Goal: Transaction & Acquisition: Purchase product/service

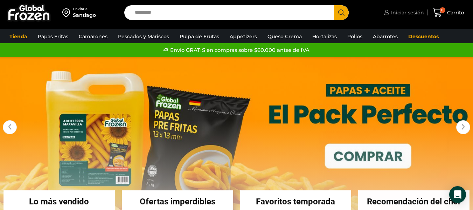
click at [409, 11] on span "Iniciar sesión" at bounding box center [406, 12] width 35 height 7
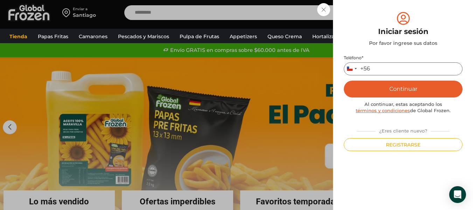
click at [393, 67] on input "Teléfono *" at bounding box center [403, 68] width 119 height 13
type input "*********"
click at [378, 89] on button "Continuar" at bounding box center [403, 89] width 119 height 17
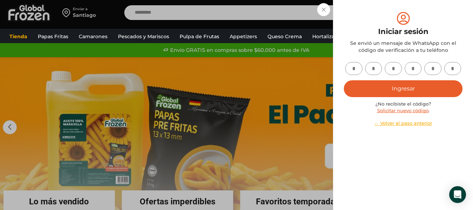
click at [359, 69] on input "text" at bounding box center [353, 68] width 17 height 13
type input "*"
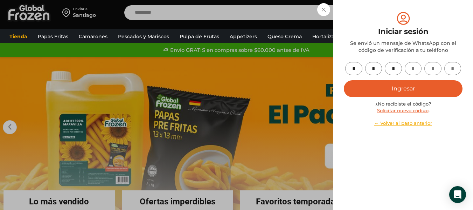
type input "*"
click at [407, 90] on button "Ingresar" at bounding box center [403, 88] width 119 height 17
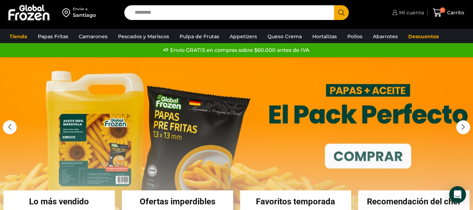
click at [405, 15] on span "Mi cuenta" at bounding box center [410, 12] width 27 height 7
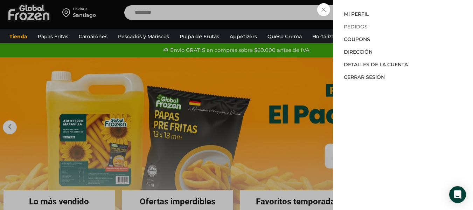
click at [355, 27] on link "Pedidos" at bounding box center [356, 26] width 24 height 6
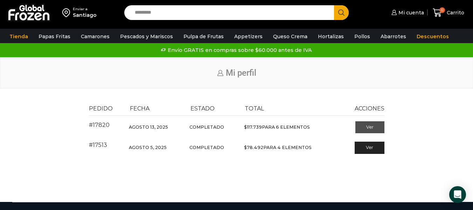
click at [366, 130] on link "Ver" at bounding box center [369, 127] width 29 height 12
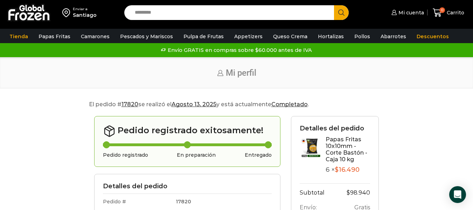
click at [307, 150] on img at bounding box center [311, 147] width 22 height 22
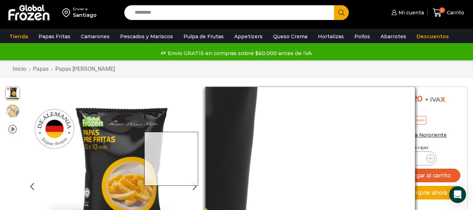
click at [201, 159] on img "1 / 3" at bounding box center [113, 176] width 180 height 180
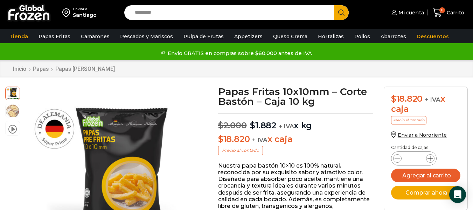
click at [431, 158] on icon at bounding box center [430, 158] width 6 height 6
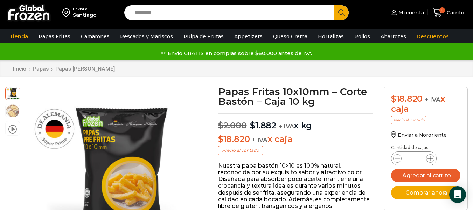
type input "*"
click at [420, 174] on button "Agregar al carrito" at bounding box center [425, 175] width 69 height 14
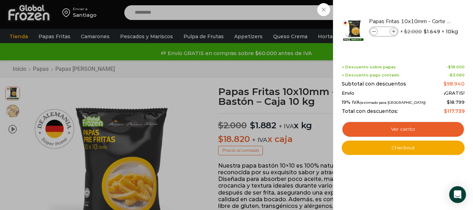
click at [431, 21] on div "6 [GEOGRAPHIC_DATA] 6 6 Shopping Cart *" at bounding box center [448, 13] width 35 height 16
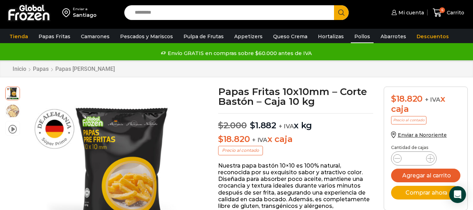
click at [351, 40] on link "Pollos" at bounding box center [362, 36] width 23 height 13
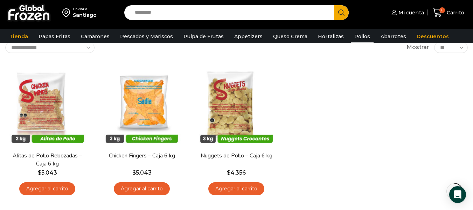
scroll to position [46, 0]
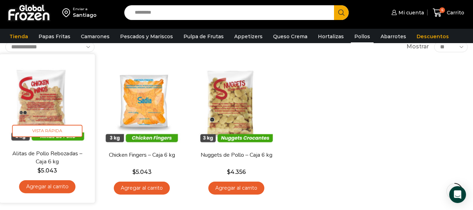
click at [57, 186] on link "Agregar al carrito" at bounding box center [47, 186] width 56 height 13
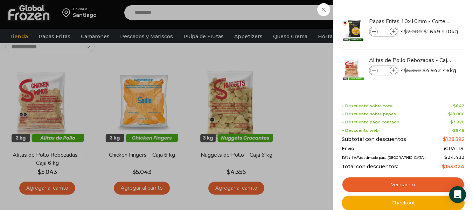
click at [431, 21] on div "7 [GEOGRAPHIC_DATA] 7 7 Shopping Cart *" at bounding box center [448, 13] width 35 height 16
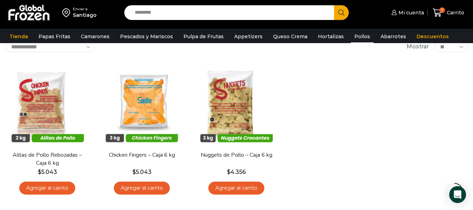
click at [146, 189] on link "Agregar al carrito" at bounding box center [142, 187] width 56 height 13
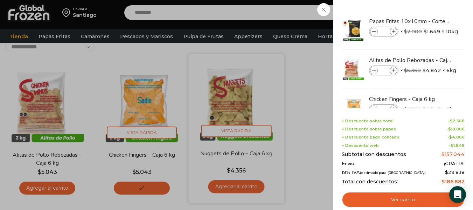
click at [431, 21] on div "8 Carrito 8 8 Shopping Cart *" at bounding box center [448, 13] width 35 height 16
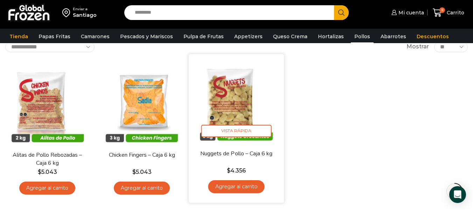
click at [233, 187] on link "Agregar al carrito" at bounding box center [236, 186] width 56 height 13
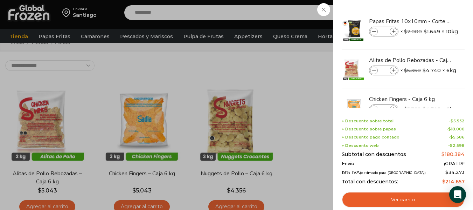
scroll to position [26, 0]
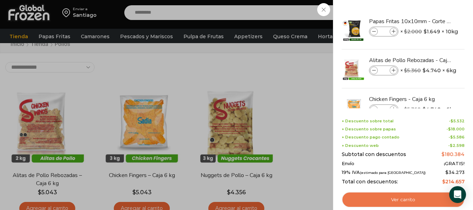
click at [409, 201] on link "Ver carrito" at bounding box center [403, 200] width 123 height 16
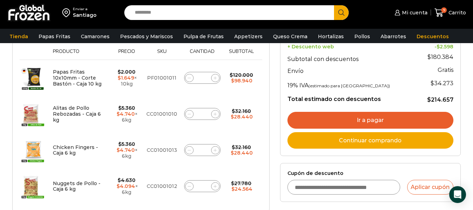
scroll to position [134, 0]
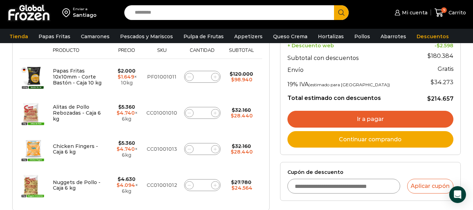
click at [473, 94] on html "WordPress WooCommerce Themes Enviar a [GEOGRAPHIC_DATA] Search input Search Mi …" at bounding box center [236, 197] width 473 height 663
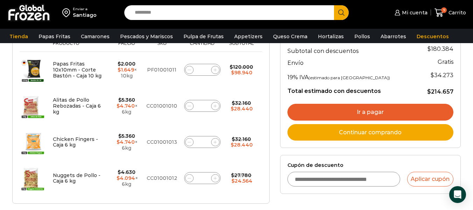
scroll to position [158, 0]
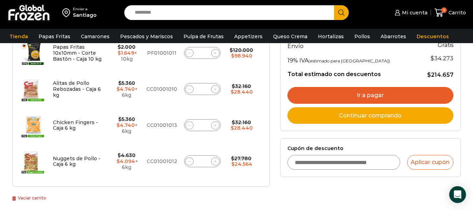
click at [188, 89] on icon at bounding box center [189, 89] width 3 height 3
type input "*"
click at [188, 126] on icon at bounding box center [189, 125] width 3 height 3
type input "*"
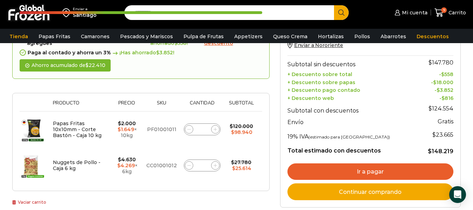
scroll to position [108, 0]
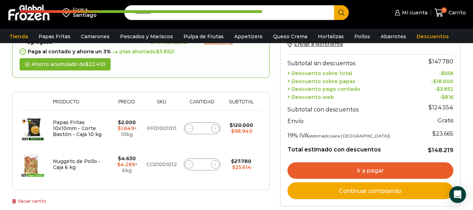
click at [188, 164] on icon at bounding box center [188, 164] width 3 height 0
type input "*"
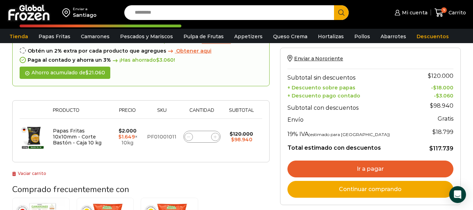
scroll to position [95, 0]
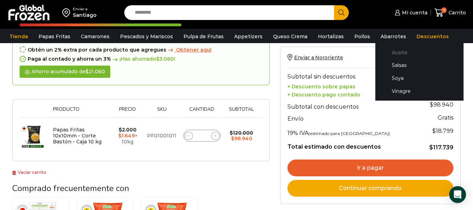
click at [386, 51] on link "Aceite" at bounding box center [419, 52] width 74 height 13
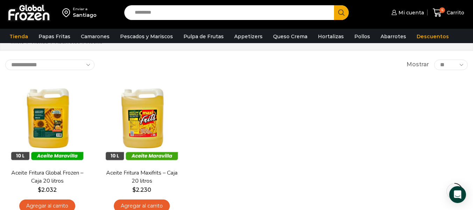
scroll to position [56, 0]
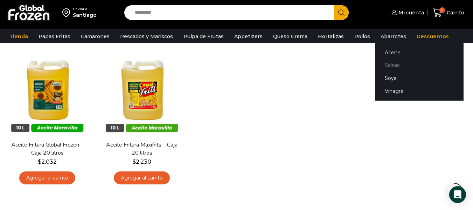
click at [378, 65] on link "Salsas" at bounding box center [419, 65] width 88 height 13
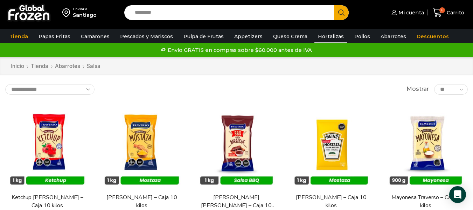
click at [324, 39] on link "Hortalizas" at bounding box center [330, 36] width 33 height 13
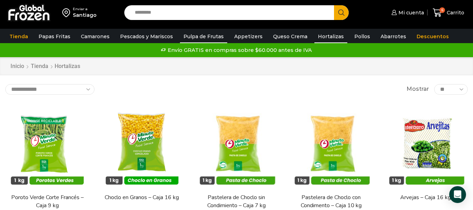
click at [195, 40] on link "Pulpa de Frutas" at bounding box center [203, 36] width 47 height 13
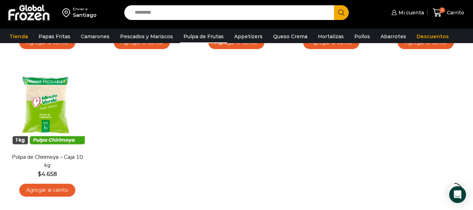
scroll to position [196, 0]
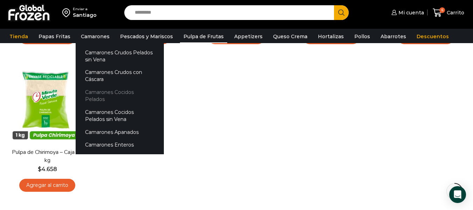
click at [148, 92] on link "Camarones Cocidos Pelados" at bounding box center [120, 96] width 88 height 20
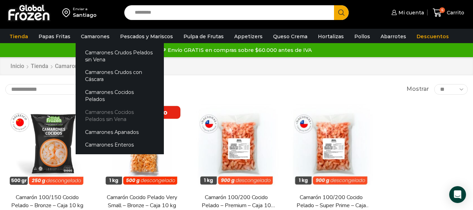
click at [131, 108] on link "Camarones Cocidos Pelados sin Vena" at bounding box center [120, 115] width 88 height 20
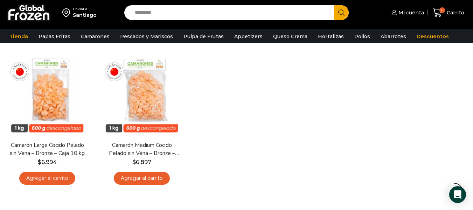
scroll to position [62, 0]
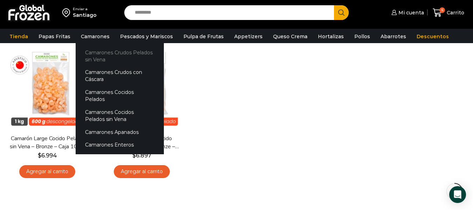
click at [128, 53] on link "Camarones Crudos Pelados sin Vena" at bounding box center [120, 56] width 88 height 20
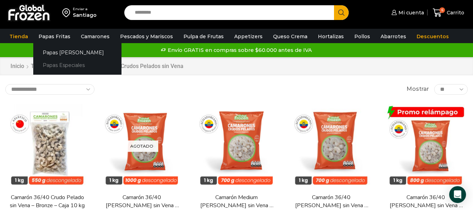
click at [63, 67] on link "Papas Especiales" at bounding box center [77, 65] width 88 height 13
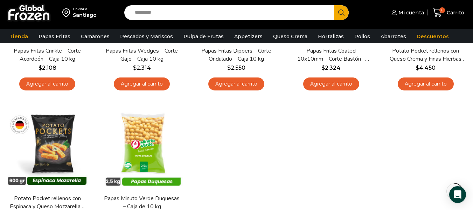
scroll to position [151, 0]
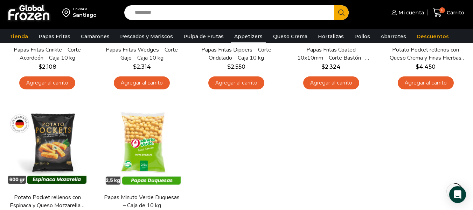
click at [243, 41] on link "Appetizers" at bounding box center [248, 36] width 35 height 13
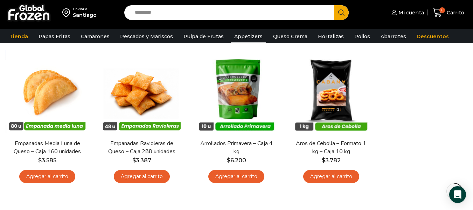
scroll to position [60, 0]
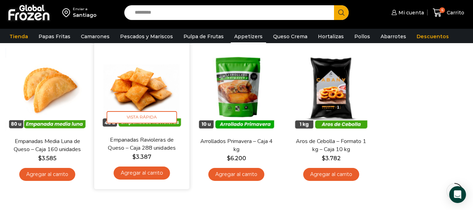
click at [151, 174] on link "Agregar al carrito" at bounding box center [142, 172] width 56 height 13
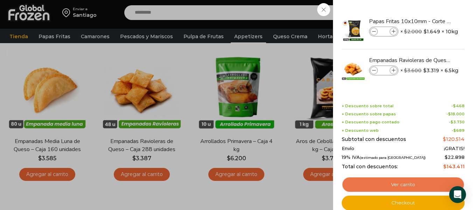
click at [408, 185] on link "Ver carrito" at bounding box center [403, 184] width 123 height 16
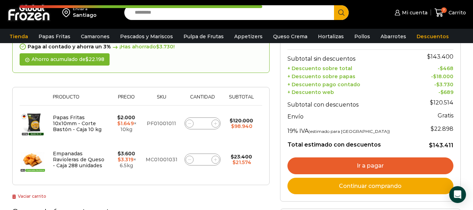
scroll to position [88, 0]
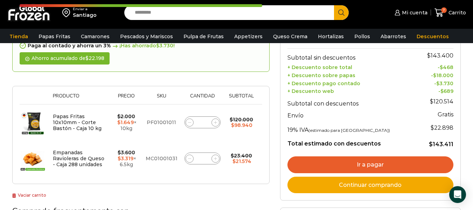
click at [473, 98] on html "WordPress WooCommerce Themes Enviar a Santiago Search input Search Mi cuenta" at bounding box center [236, 207] width 473 height 591
click at [27, 164] on img at bounding box center [33, 158] width 26 height 26
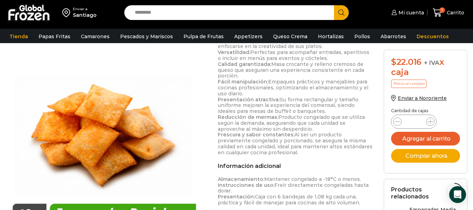
scroll to position [316, 0]
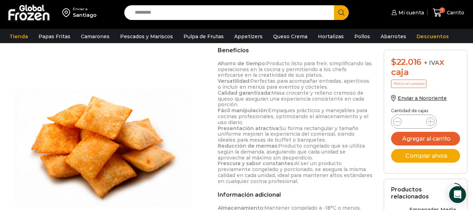
click at [473, 110] on html "WordPress WooCommerce Themes Enviar a [GEOGRAPHIC_DATA] Search input Search Mi …" at bounding box center [236, 162] width 473 height 957
click at [398, 124] on icon at bounding box center [398, 122] width 6 height 6
click at [398, 123] on icon at bounding box center [398, 122] width 6 height 6
click at [442, 14] on icon at bounding box center [437, 12] width 9 height 9
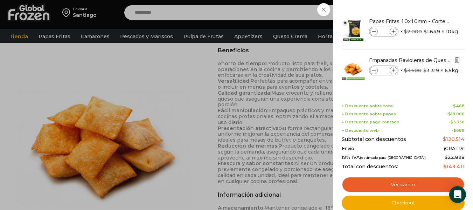
click at [459, 62] on img "Eliminar Empanadas Ravioleras de Queso - Caja 288 unidades del carrito" at bounding box center [457, 60] width 6 height 6
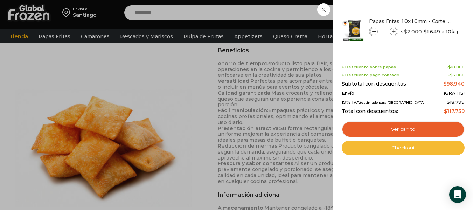
click at [424, 151] on link "Checkout" at bounding box center [403, 147] width 123 height 15
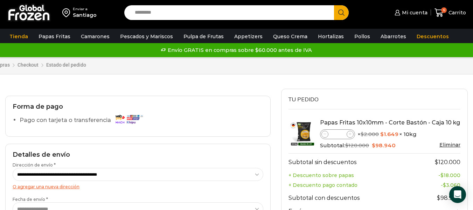
click at [124, 119] on img at bounding box center [129, 119] width 32 height 12
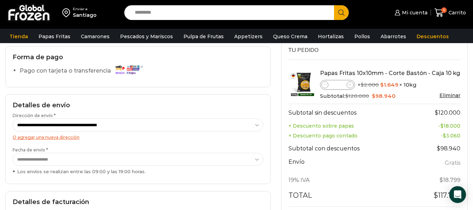
scroll to position [52, 0]
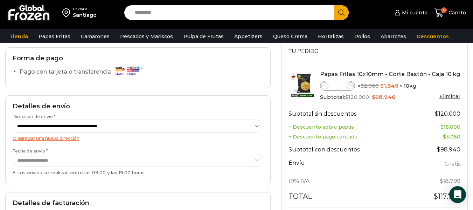
click at [207, 69] on li "Pago con tarjeta o transferencia" at bounding box center [142, 73] width 244 height 14
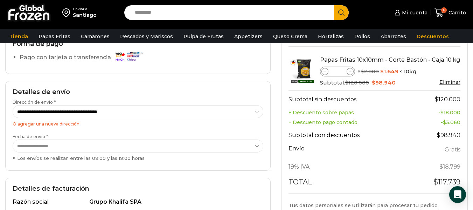
scroll to position [67, 0]
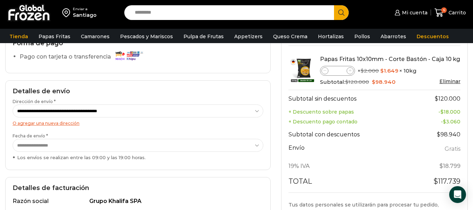
click at [250, 110] on select "**********" at bounding box center [138, 110] width 251 height 13
click at [219, 146] on select "**********" at bounding box center [138, 145] width 251 height 13
click at [13, 139] on select "**********" at bounding box center [138, 145] width 251 height 13
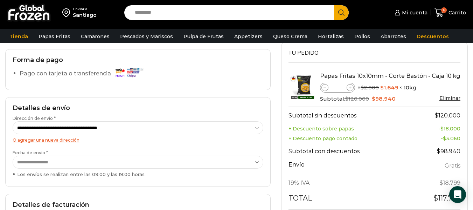
scroll to position [49, 0]
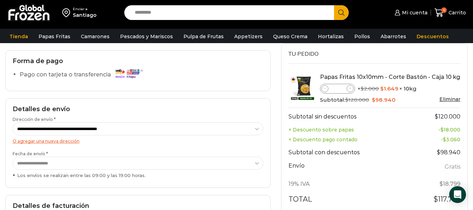
click at [325, 89] on icon at bounding box center [325, 88] width 3 height 3
type input "*"
click at [300, 86] on img at bounding box center [302, 87] width 28 height 28
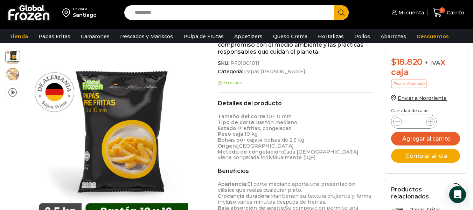
scroll to position [252, 0]
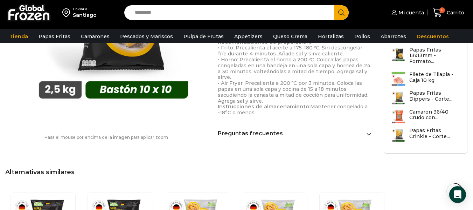
scroll to position [497, 0]
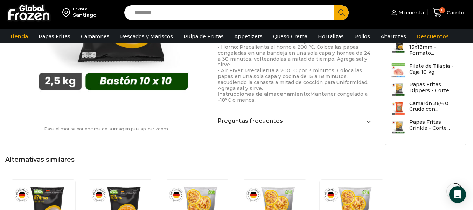
click at [368, 123] on icon at bounding box center [369, 121] width 5 height 5
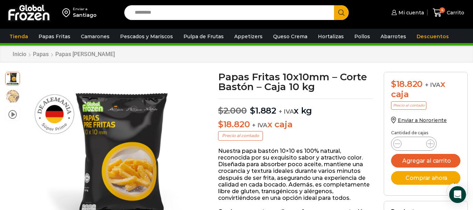
scroll to position [13, 0]
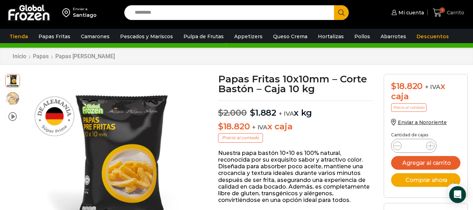
click at [443, 14] on span "6" at bounding box center [439, 12] width 12 height 9
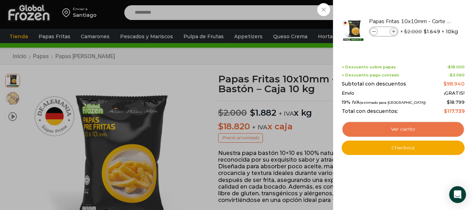
click at [405, 130] on link "Ver carrito" at bounding box center [403, 129] width 123 height 16
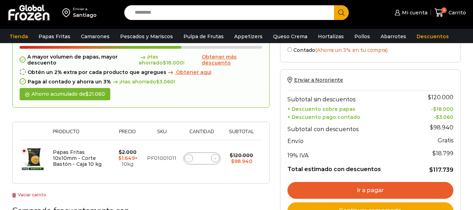
scroll to position [51, 0]
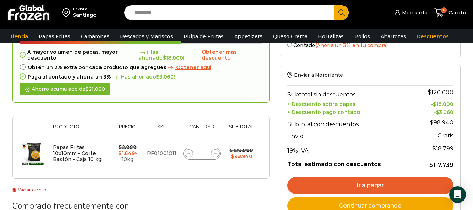
click at [189, 153] on icon at bounding box center [188, 153] width 3 height 3
type input "*"
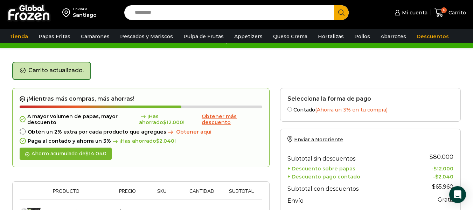
scroll to position [15, 0]
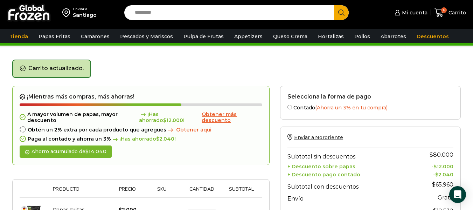
click at [193, 128] on span "Obtener aqui" at bounding box center [193, 129] width 35 height 6
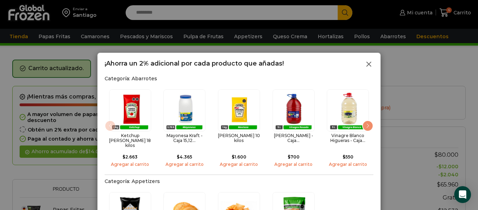
click at [370, 65] on line at bounding box center [369, 64] width 4 height 4
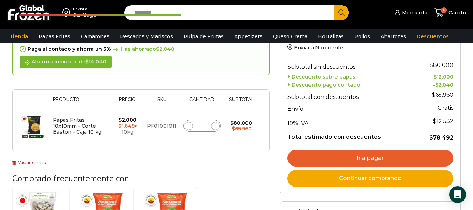
scroll to position [113, 0]
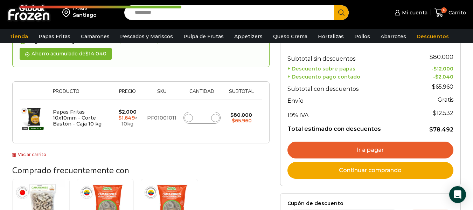
click at [383, 155] on link "Ir a pagar" at bounding box center [370, 149] width 166 height 17
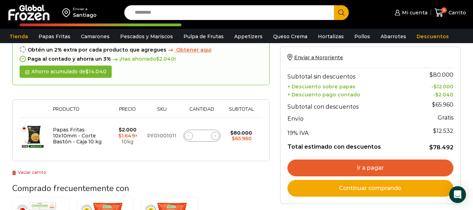
scroll to position [94, 0]
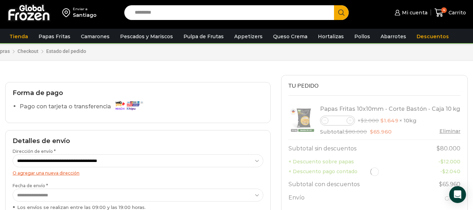
scroll to position [26, 0]
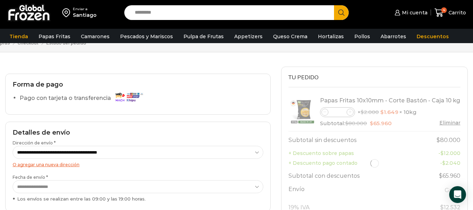
click at [223, 97] on li "Pago con tarjeta o transferencia" at bounding box center [142, 99] width 244 height 14
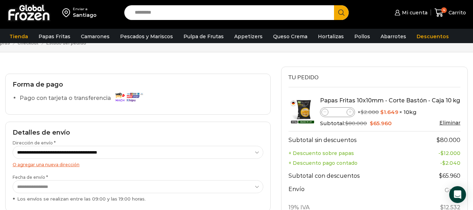
click at [111, 98] on label "Pago con tarjeta o transferencia" at bounding box center [83, 98] width 127 height 12
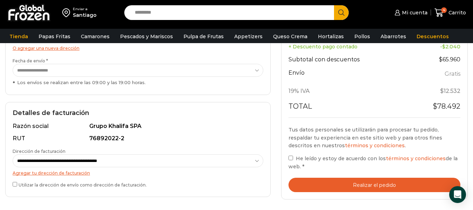
scroll to position [143, 0]
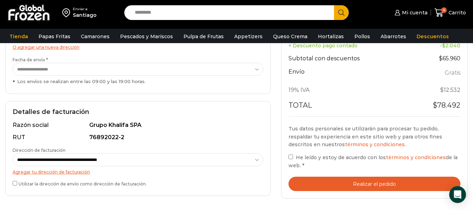
click at [381, 185] on button "Realizar el pedido" at bounding box center [374, 183] width 172 height 14
